Goal: Find specific page/section: Find specific page/section

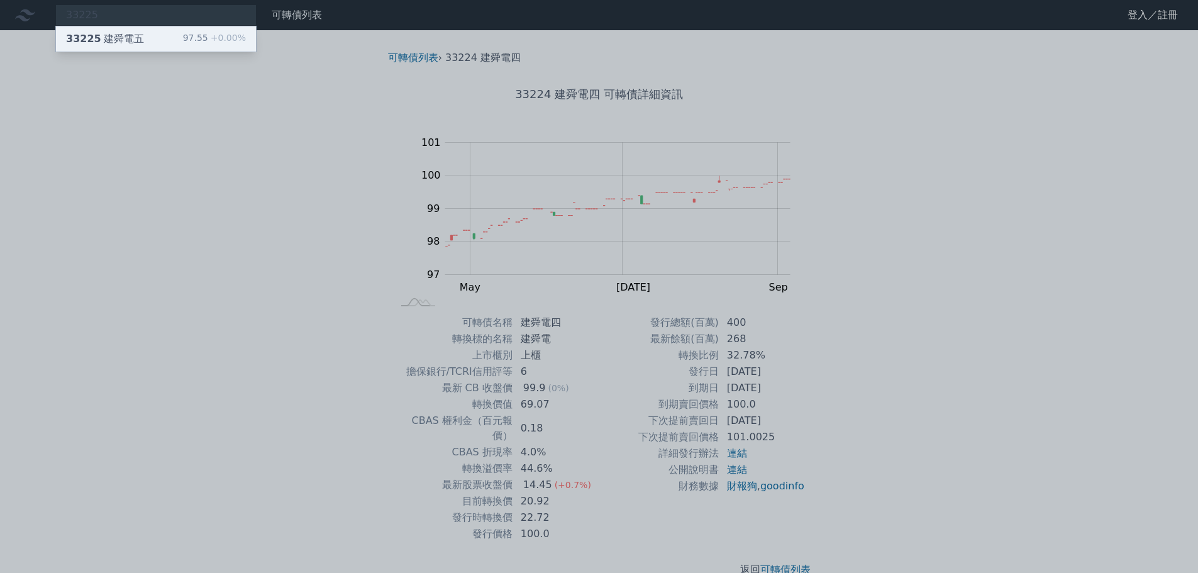
type input "33225"
click at [109, 30] on div "33225 建舜電五 97.55 +0.00%" at bounding box center [156, 38] width 200 height 25
